Goal: Task Accomplishment & Management: Use online tool/utility

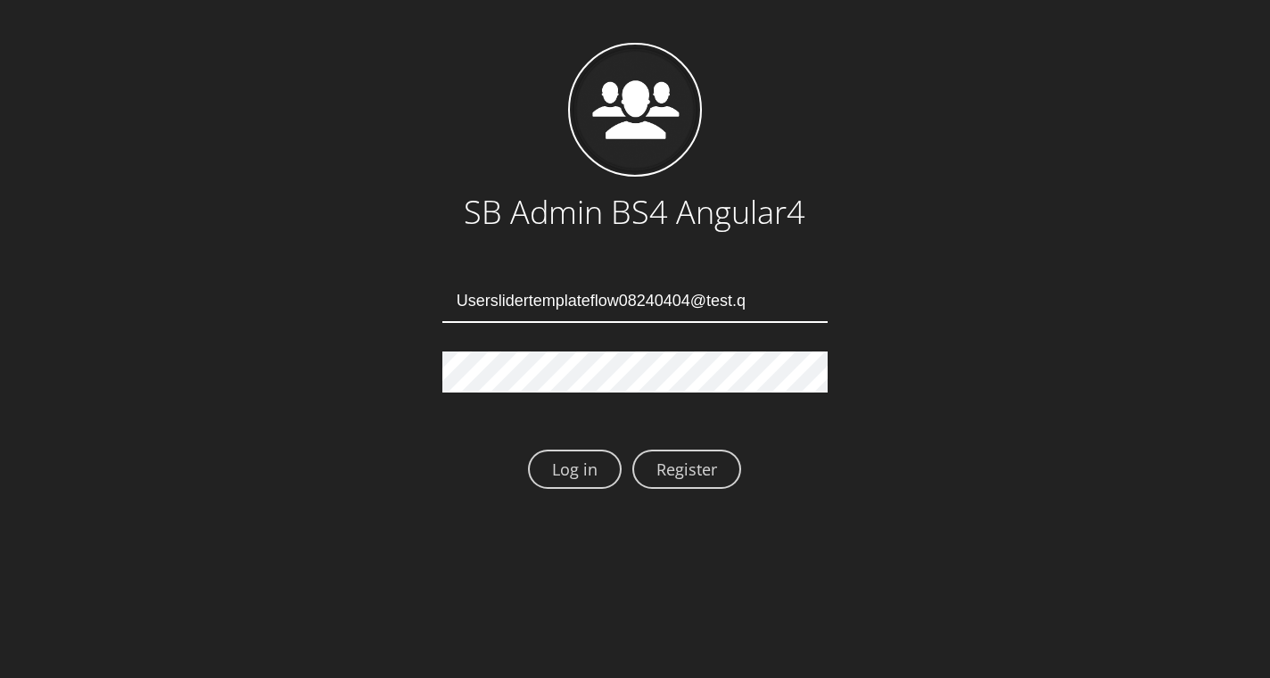
type input "[EMAIL_ADDRESS][DOMAIN_NAME]"
type input "Userslidertemplateflow08240408@test.qa"
